Goal: Task Accomplishment & Management: Use online tool/utility

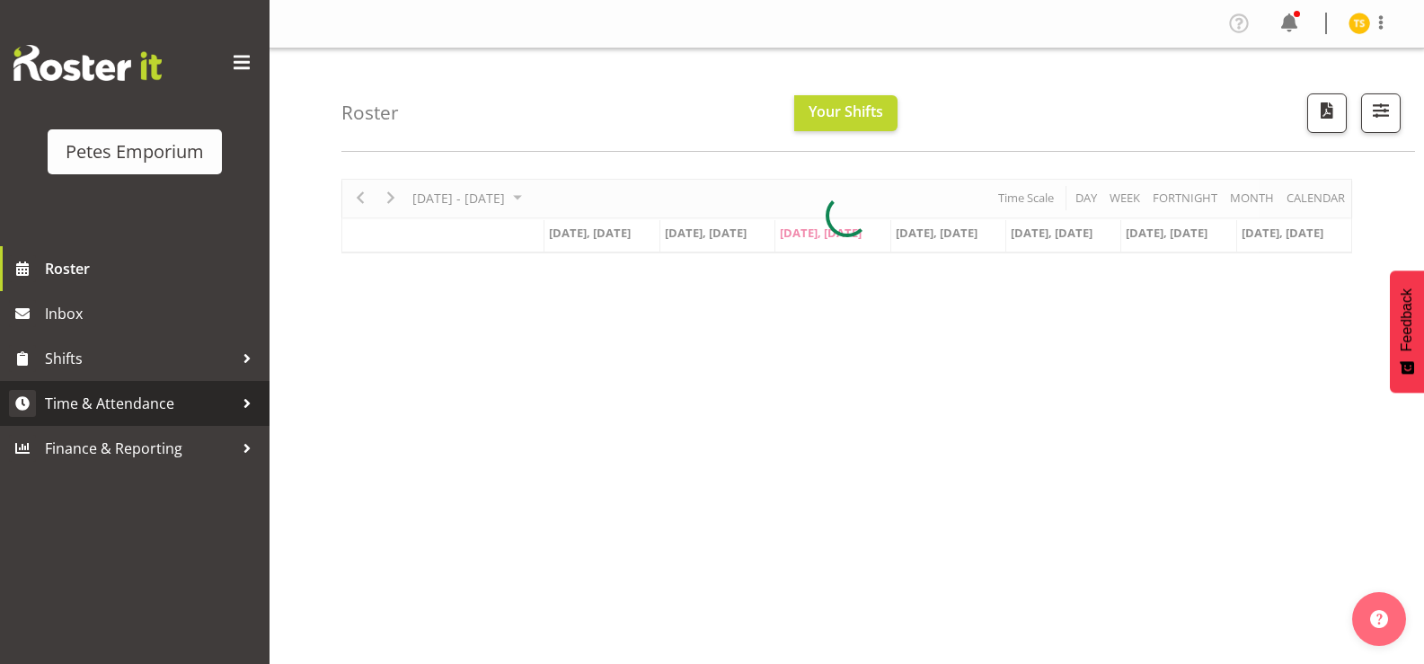
click at [128, 392] on span "Time & Attendance" at bounding box center [139, 403] width 189 height 27
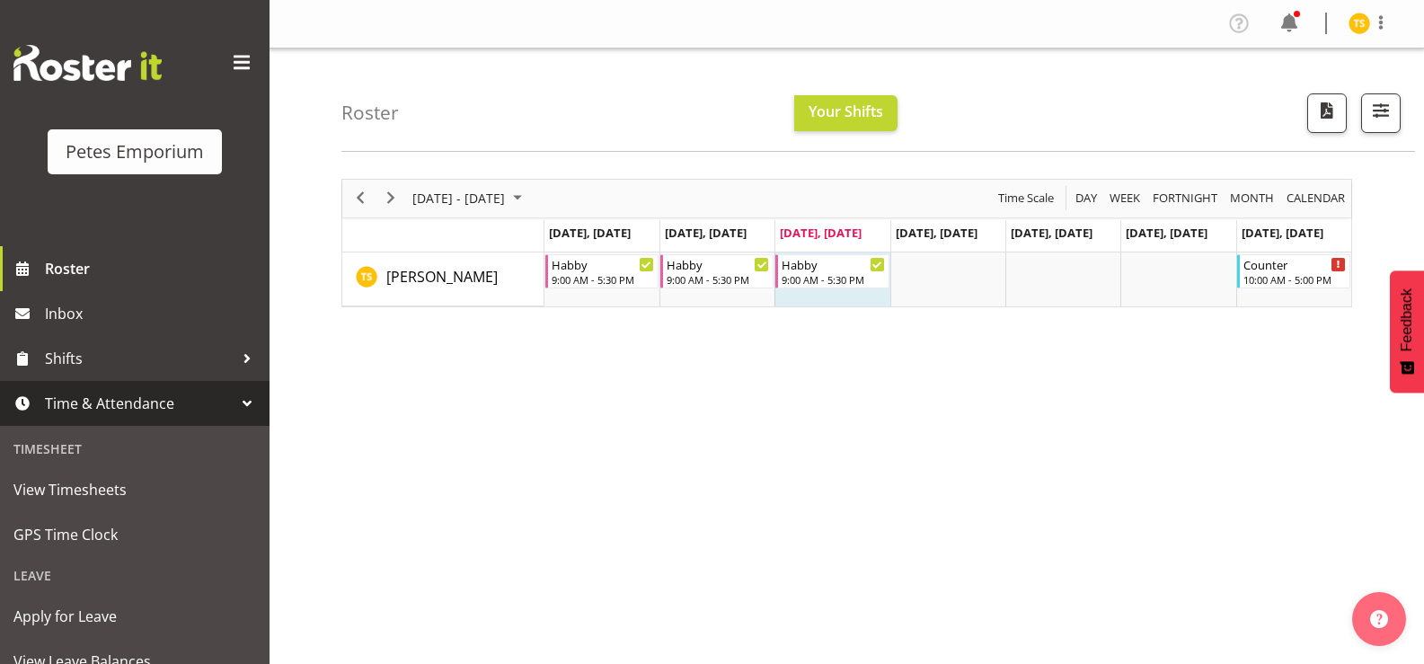
click at [130, 411] on span "Time & Attendance" at bounding box center [139, 403] width 189 height 27
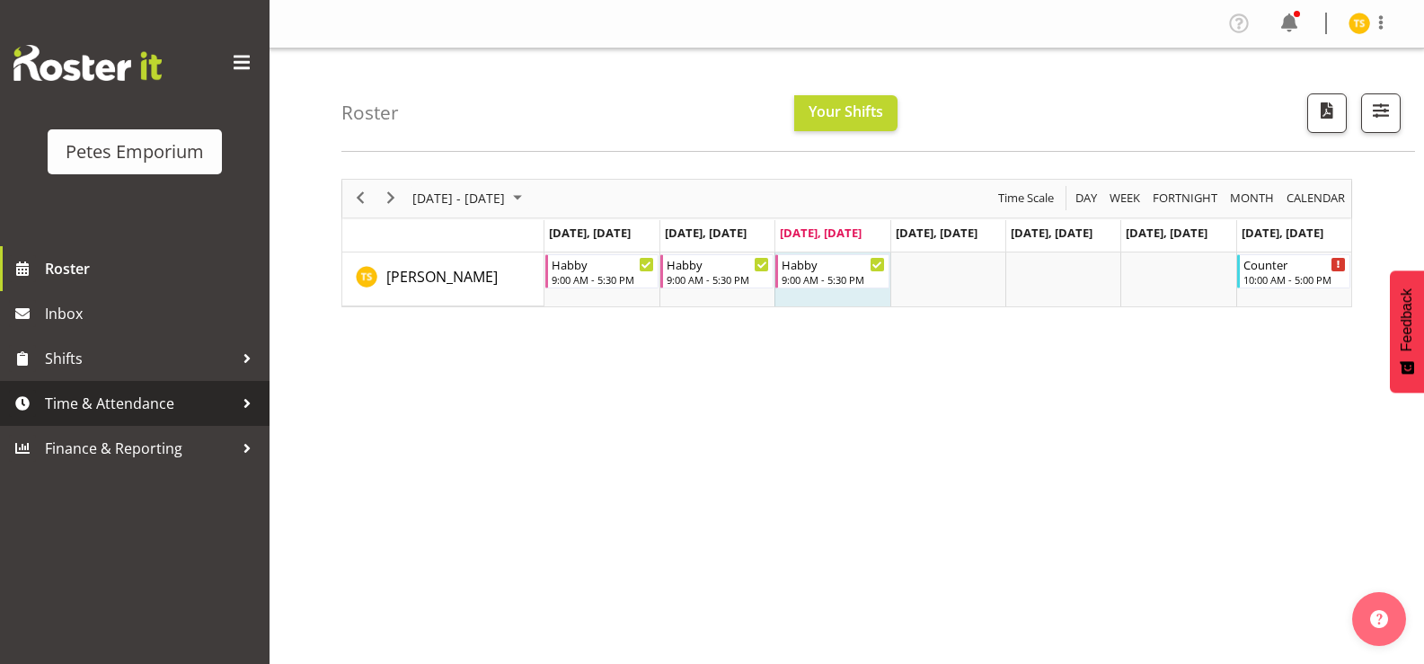
click at [130, 398] on span "Time & Attendance" at bounding box center [139, 403] width 189 height 27
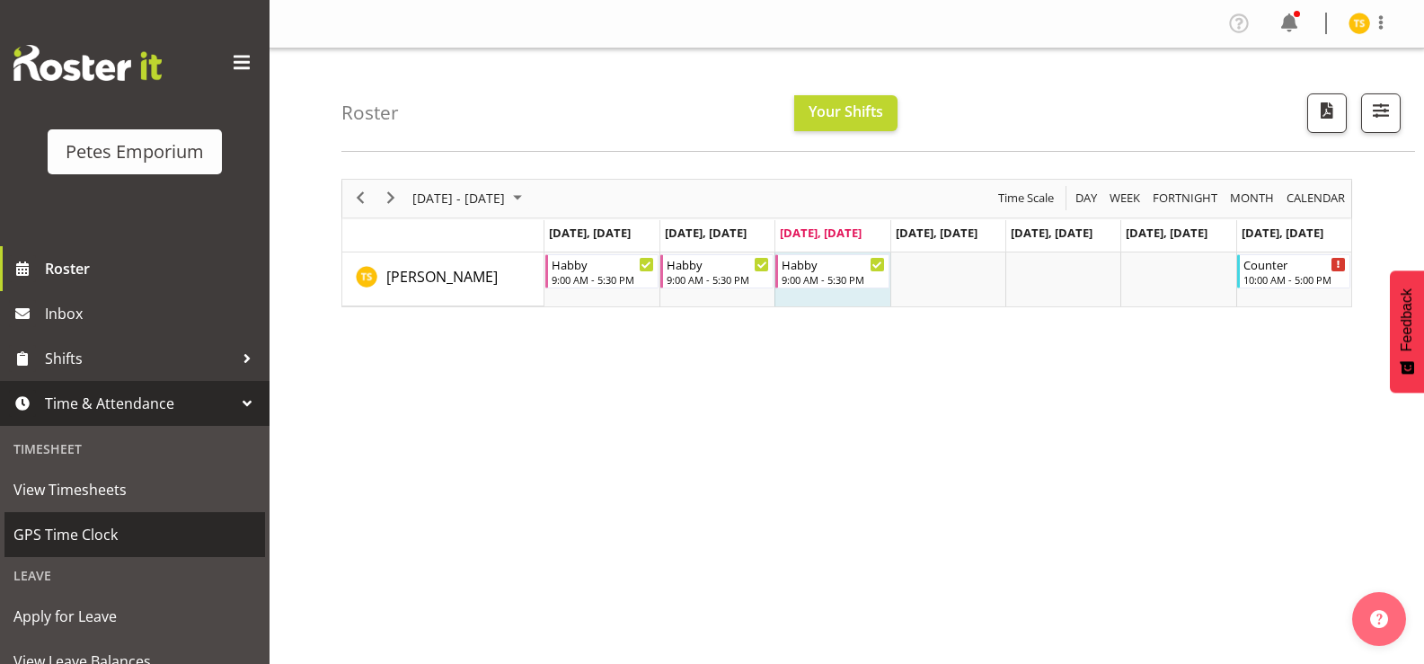
click at [88, 532] on span "GPS Time Clock" at bounding box center [134, 534] width 243 height 27
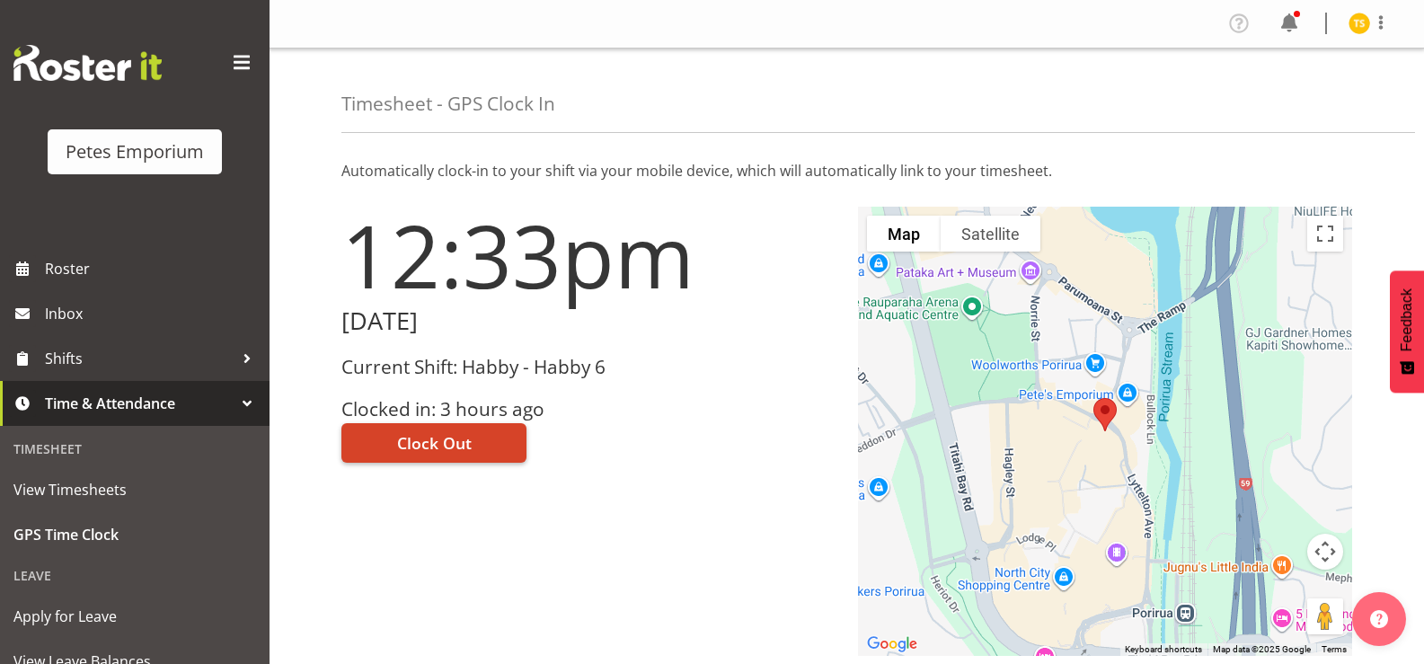
click at [418, 438] on span "Clock Out" at bounding box center [434, 442] width 75 height 23
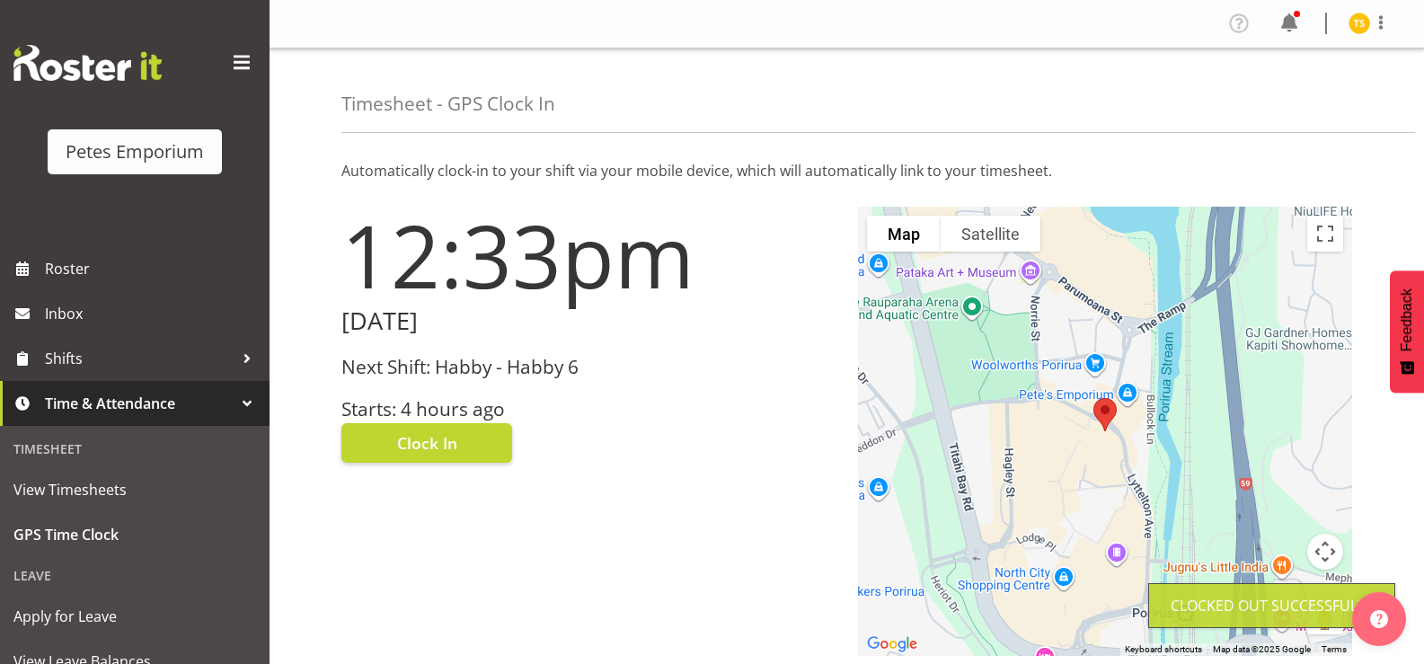
click at [1356, 22] on img at bounding box center [1360, 24] width 22 height 22
click at [1288, 98] on link "Log Out" at bounding box center [1305, 94] width 173 height 32
